Goal: Contribute content

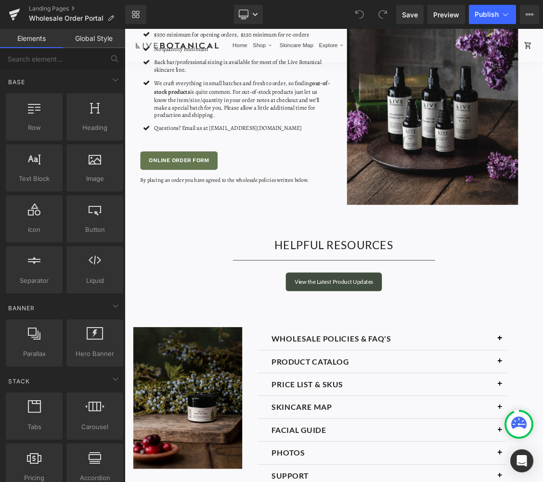
scroll to position [241, 0]
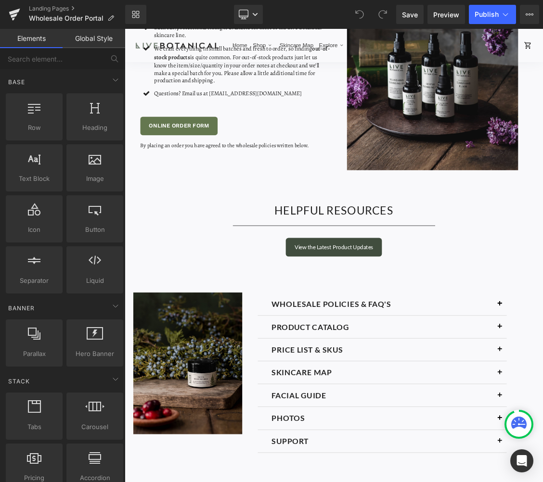
click at [504, 409] on div "WHOLESALE POLICIES & FAQ'S Text Block" at bounding box center [483, 411] width 308 height 17
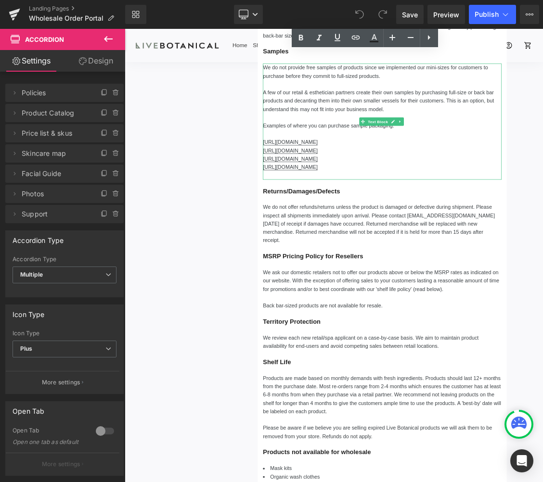
scroll to position [1732, 0]
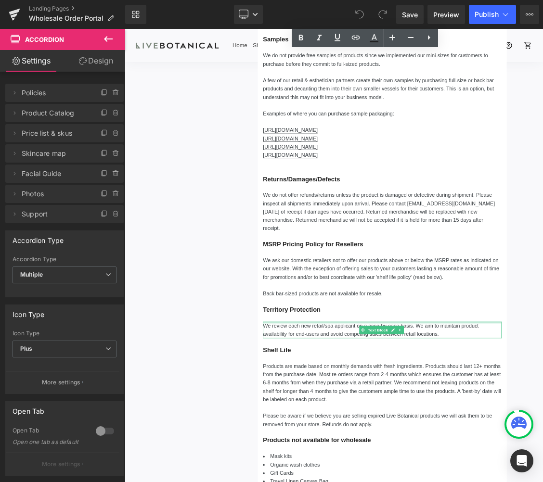
click at [414, 436] on div "We review each new retail/spa applicant on a case-by-case basis. We aim to main…" at bounding box center [483, 447] width 332 height 23
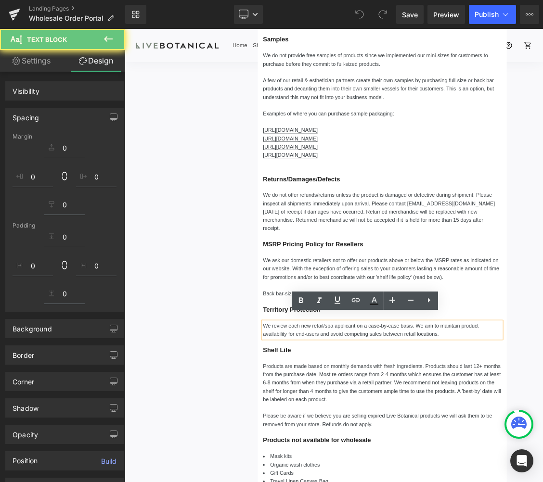
click at [542, 444] on p "We review each new retail/spa applicant on a case-by-case basis. We aim to main…" at bounding box center [483, 447] width 332 height 23
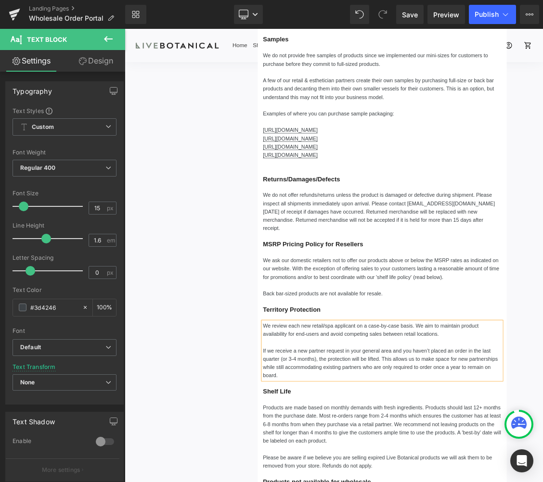
drag, startPoint x: 481, startPoint y: 478, endPoint x: 497, endPoint y: 499, distance: 26.8
copy p "This allows us to make space for new partnerships while still accommodating exi…"
click at [235, 482] on div "Separator Hero Banner WHOLESALE POLICIES & FAQ'S Text Block Pricing Text Block …" at bounding box center [415, 36] width 577 height 2330
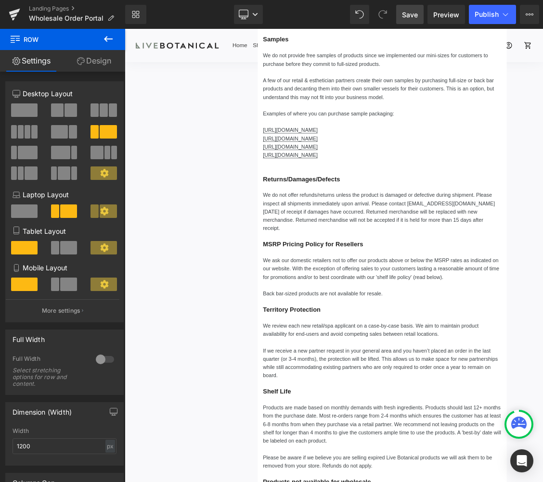
click at [410, 16] on span "Save" at bounding box center [410, 15] width 16 height 10
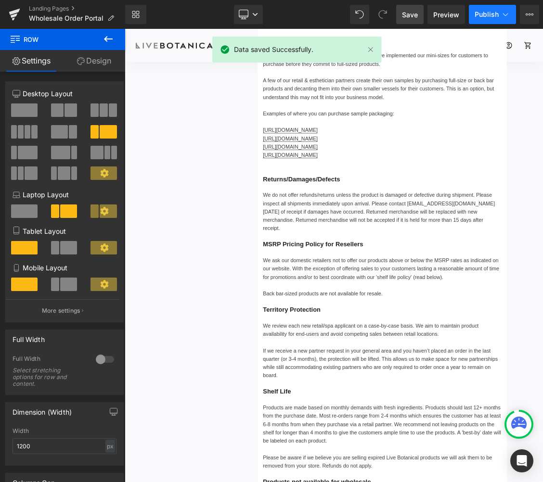
click at [480, 18] on span "Publish" at bounding box center [486, 15] width 24 height 8
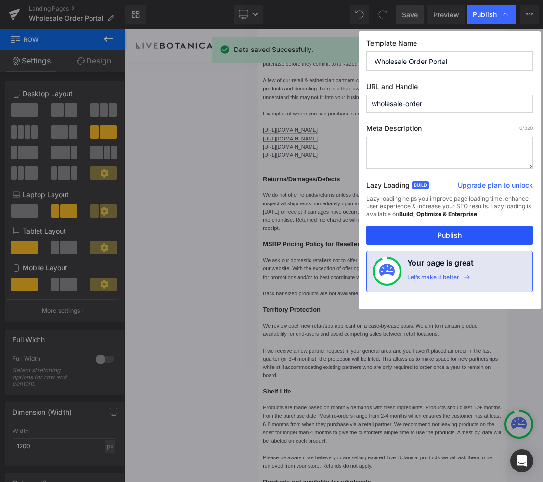
click at [427, 235] on button "Publish" at bounding box center [449, 235] width 166 height 19
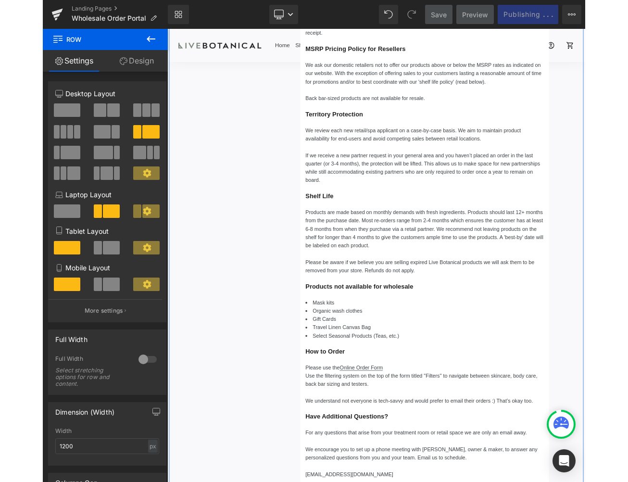
scroll to position [1973, 0]
